Goal: Navigation & Orientation: Find specific page/section

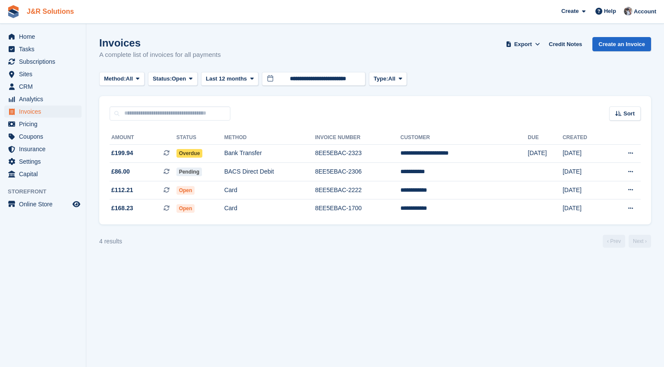
click at [23, 19] on link "J&R Solutions" at bounding box center [50, 11] width 54 height 14
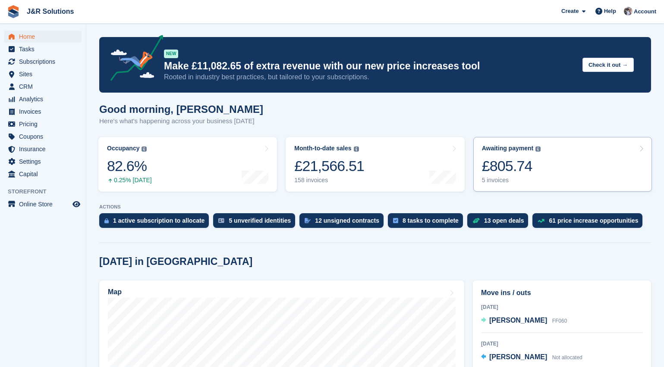
click at [535, 168] on div "£805.74" at bounding box center [511, 166] width 59 height 18
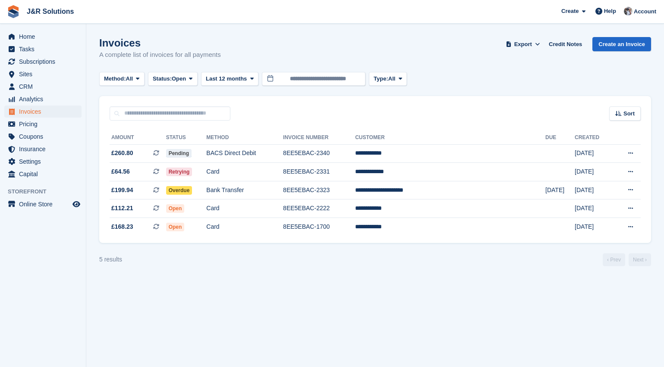
click at [473, 69] on div "Invoices A complete list of invoices for all payments Export Export Invoices Ex…" at bounding box center [374, 53] width 551 height 33
click at [34, 97] on span "Analytics" at bounding box center [45, 99] width 52 height 12
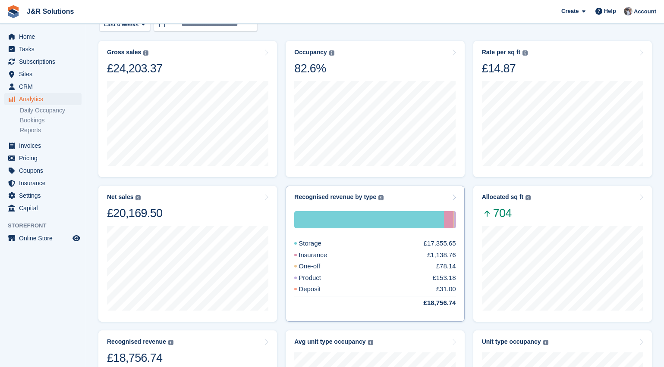
scroll to position [24, 0]
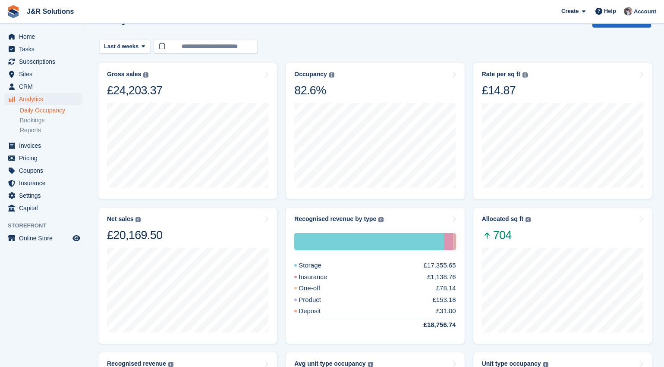
click at [45, 113] on link "Daily Occupancy" at bounding box center [51, 110] width 62 height 8
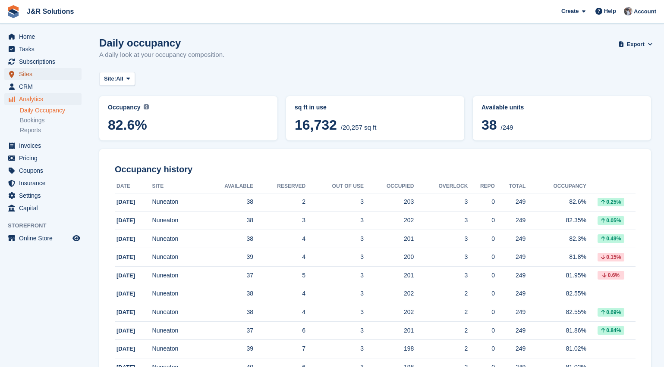
click at [26, 73] on span "Sites" at bounding box center [45, 74] width 52 height 12
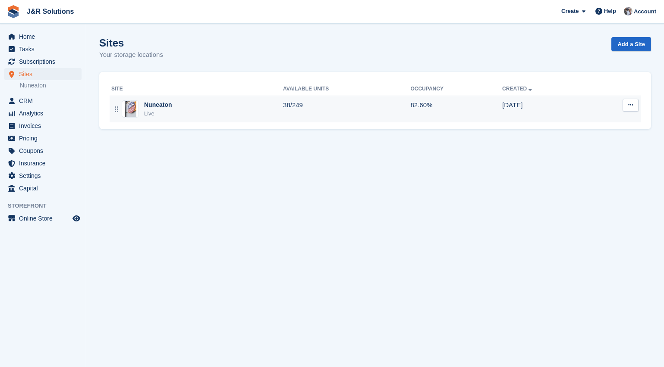
click at [182, 110] on div "Nuneaton Live" at bounding box center [197, 109] width 172 height 18
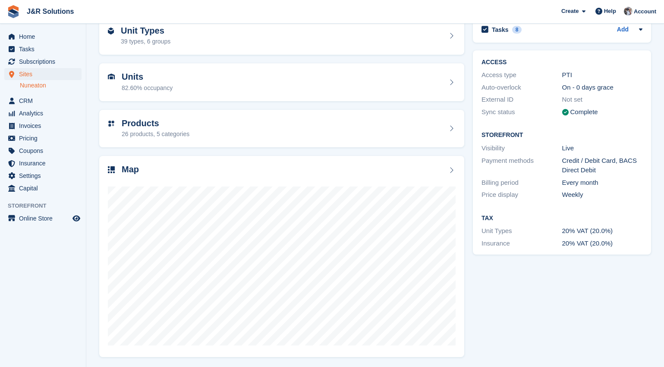
scroll to position [47, 0]
